Goal: Information Seeking & Learning: Learn about a topic

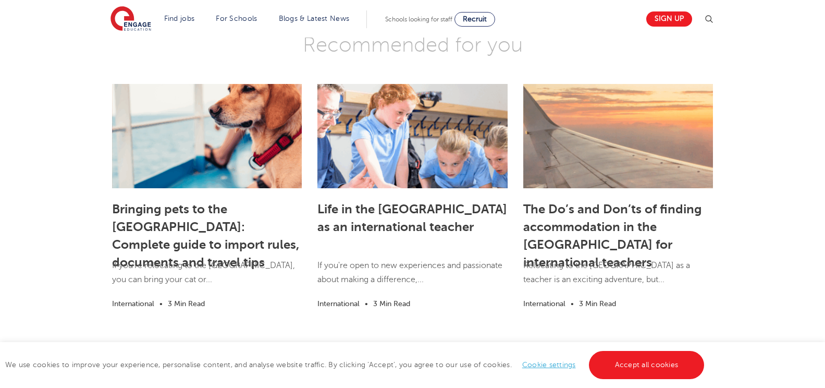
scroll to position [1542, 0]
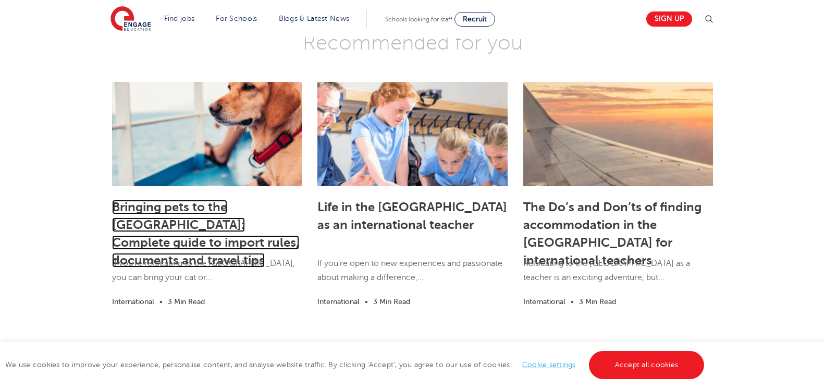
click at [163, 200] on link "Bringing pets to the [GEOGRAPHIC_DATA]: Complete guide to import rules, documen…" at bounding box center [205, 234] width 187 height 68
